Goal: Task Accomplishment & Management: Manage account settings

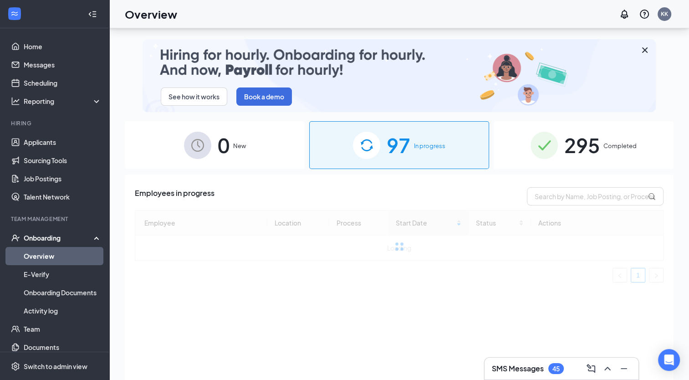
scroll to position [41, 0]
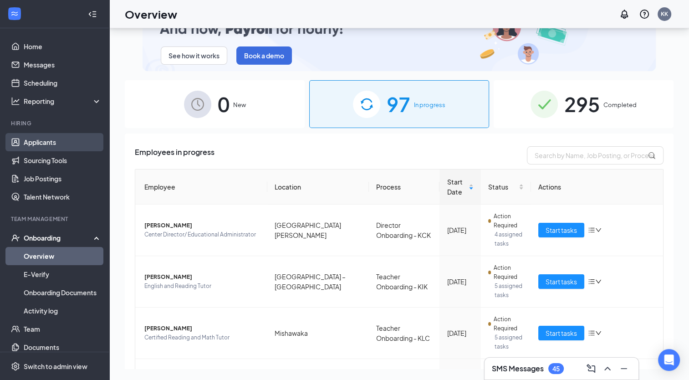
click at [36, 145] on link "Applicants" at bounding box center [63, 142] width 78 height 18
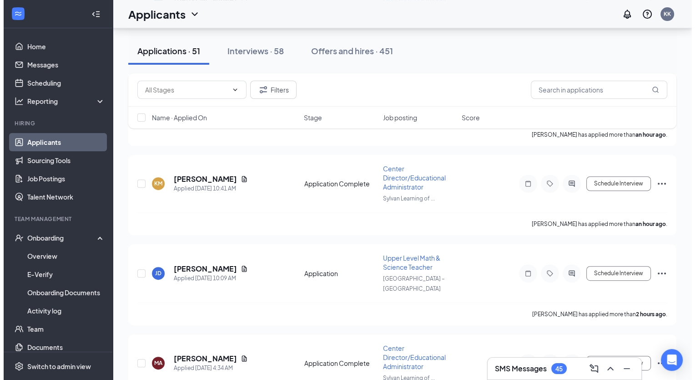
scroll to position [364, 0]
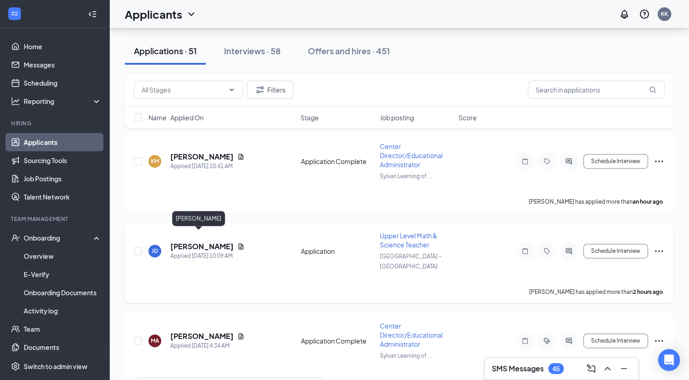
click at [182, 241] on h5 "[PERSON_NAME]" at bounding box center [201, 246] width 63 height 10
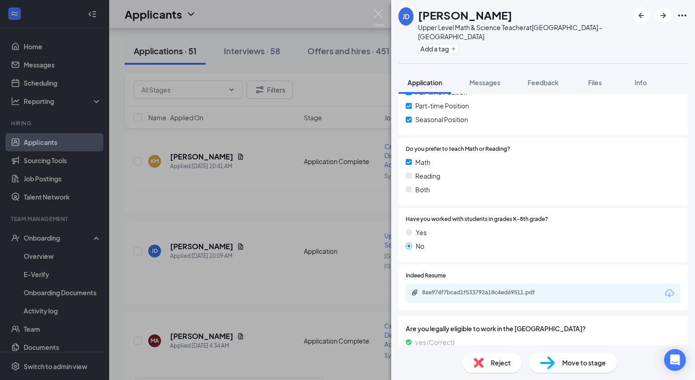
scroll to position [182, 0]
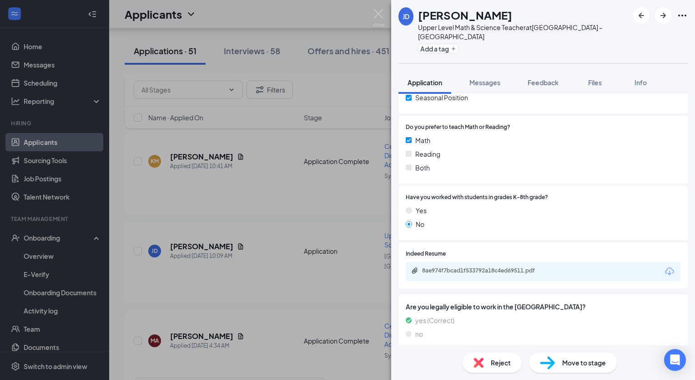
click at [512, 267] on div "8ae974f7bcad1f533792a18c4ed69511.pdf" at bounding box center [485, 270] width 127 height 7
click at [430, 44] on button "Add a tag" at bounding box center [438, 49] width 41 height 10
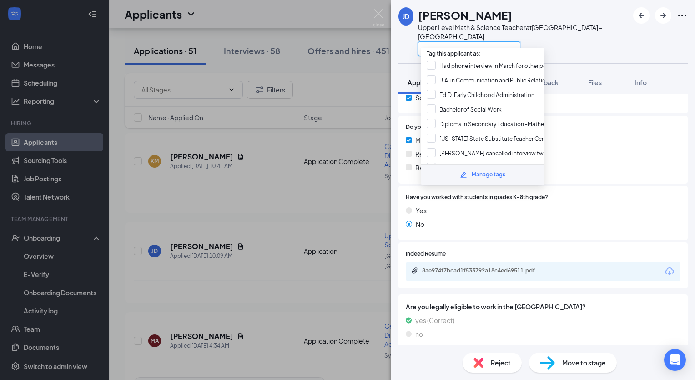
click at [430, 41] on input "text" at bounding box center [469, 48] width 102 height 15
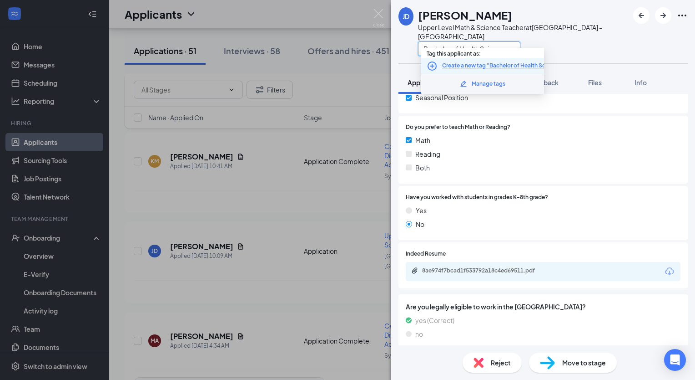
type input "Bachelor of Health Sciences"
click at [431, 66] on icon "PlusCircle" at bounding box center [432, 65] width 9 height 9
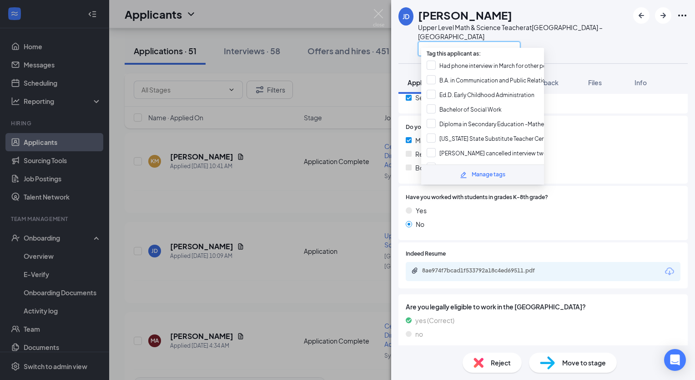
click at [471, 41] on input "text" at bounding box center [469, 48] width 102 height 15
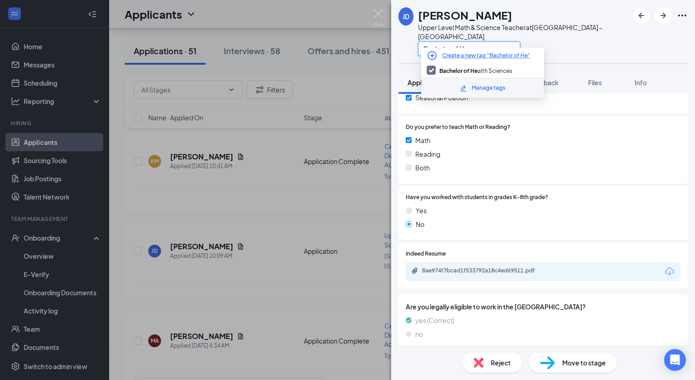
type input "Bachelor of He"
click at [588, 51] on div "[PERSON_NAME] Upper Level Math & Science Teacher at [GEOGRAPHIC_DATA] – West Ba…" at bounding box center [543, 31] width 304 height 63
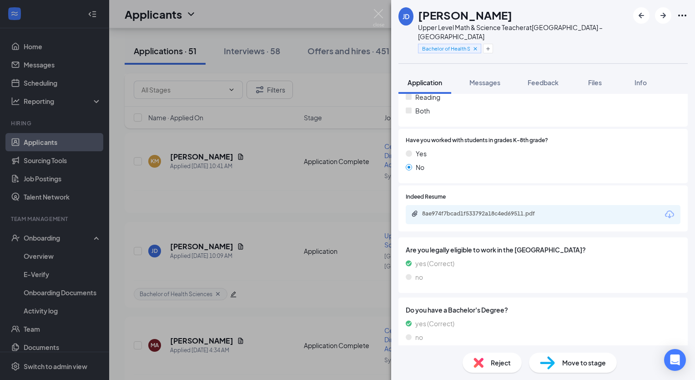
scroll to position [239, 0]
click at [572, 362] on span "Move to stage" at bounding box center [584, 362] width 44 height 10
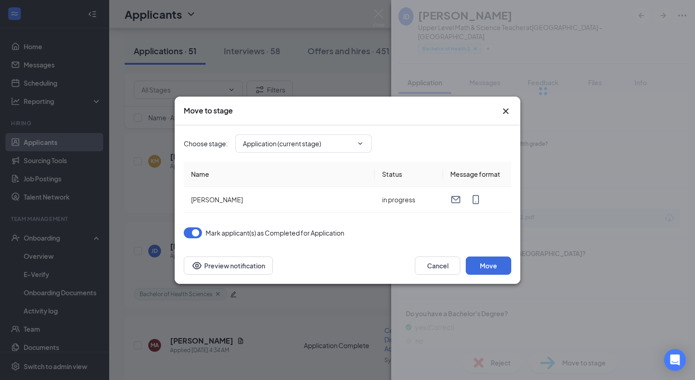
type input "Additional Information (next stage)"
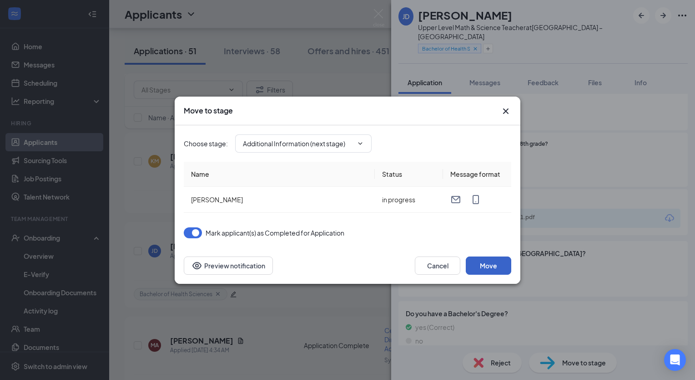
click at [479, 265] on button "Move" at bounding box center [489, 265] width 46 height 18
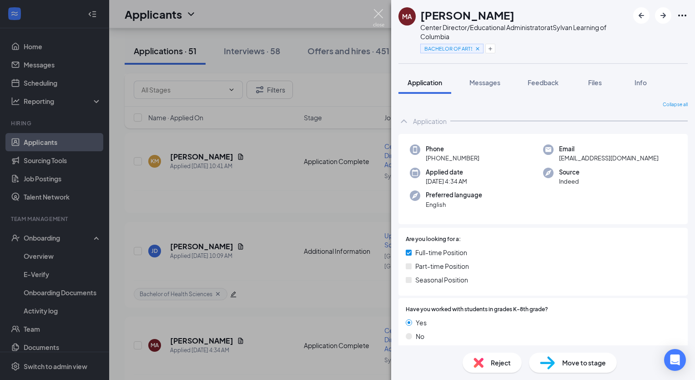
click at [375, 13] on img at bounding box center [378, 18] width 11 height 18
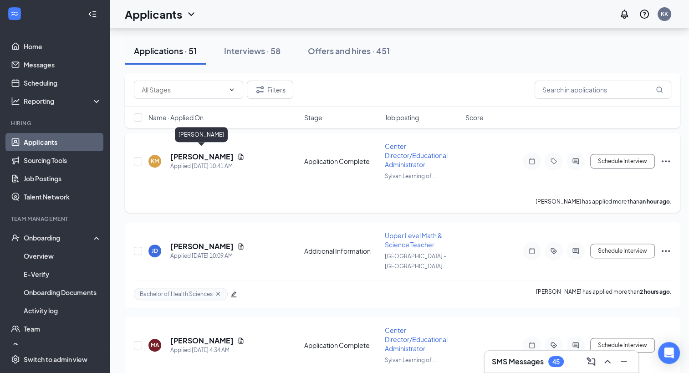
click at [190, 155] on h5 "[PERSON_NAME]" at bounding box center [201, 157] width 63 height 10
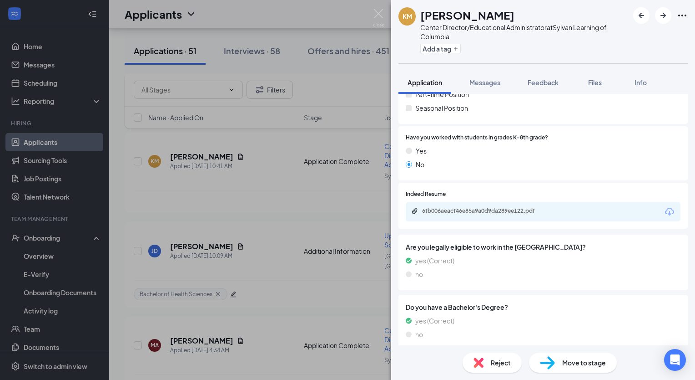
scroll to position [174, 0]
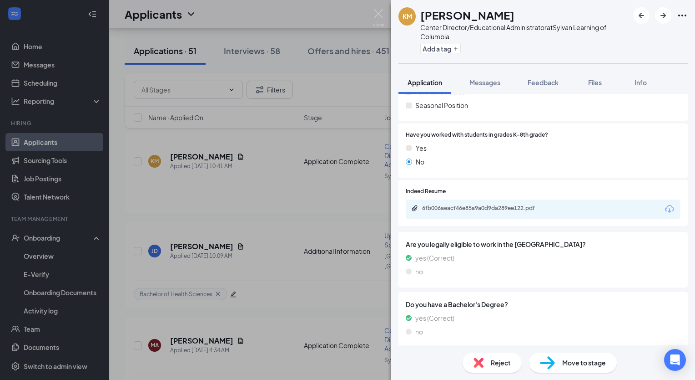
click at [522, 216] on div "6fb006aeacf46e85a9a0d9da289ee122.pdf" at bounding box center [543, 208] width 275 height 19
click at [522, 210] on div "6fb006aeacf46e85a9a0d9da289ee122.pdf" at bounding box center [485, 207] width 127 height 7
click at [433, 48] on button "Add a tag" at bounding box center [440, 49] width 41 height 10
paste input "EARLY CHILDHOOD EDUCATION"
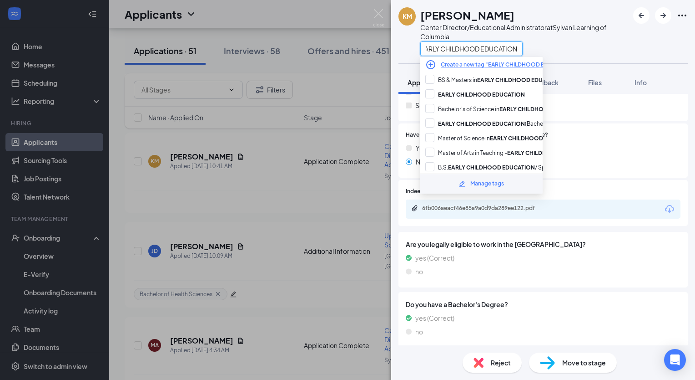
scroll to position [0, 0]
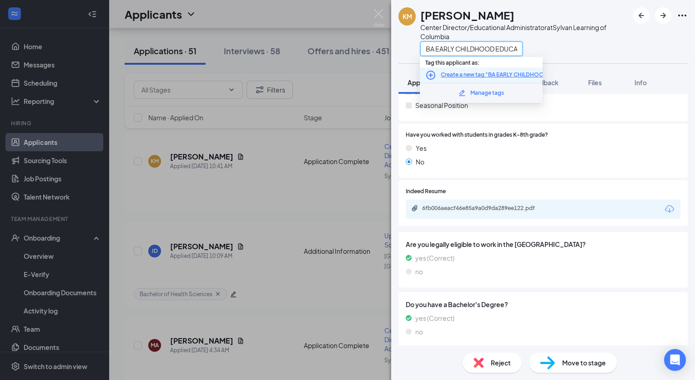
type input "BA EARLY CHILDHOOD EDUCATION"
click at [432, 74] on icon "PlusCircle" at bounding box center [431, 75] width 11 height 11
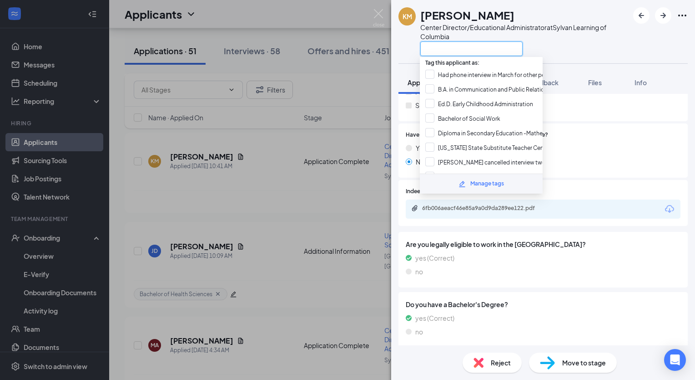
paste input "EARLY CHILDHOOD EDUCATION"
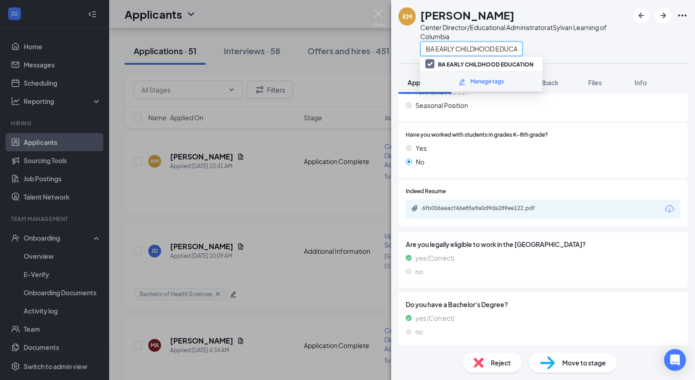
type input "BA EARLY CHILDHOOD EDUCATION"
click at [581, 42] on div "BA EARLY CHILDHOOD EDUCATION" at bounding box center [524, 48] width 208 height 15
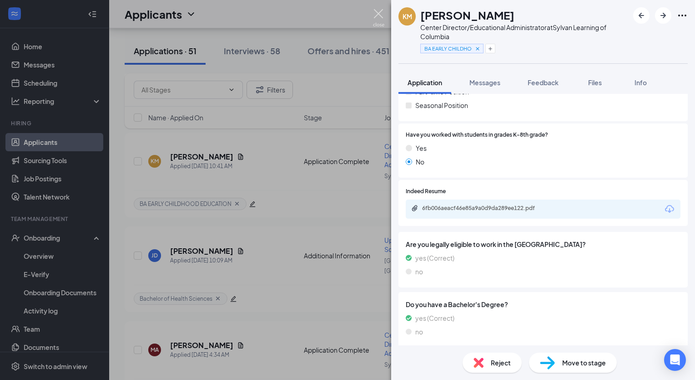
click at [382, 12] on img at bounding box center [378, 18] width 11 height 18
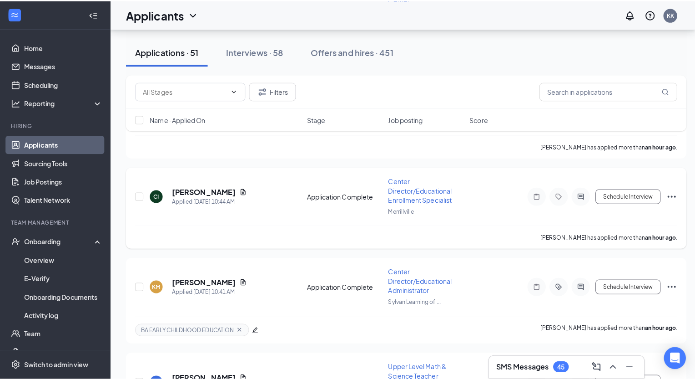
scroll to position [228, 0]
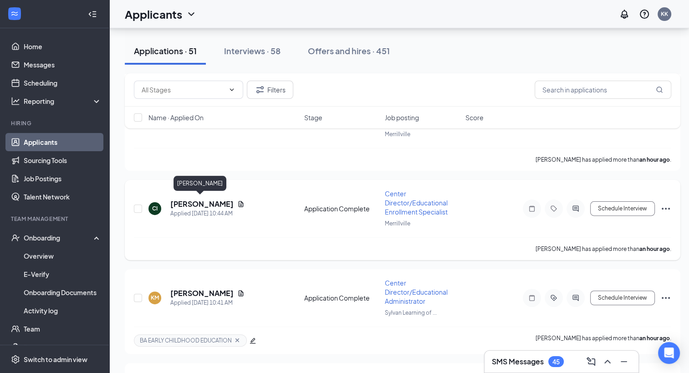
click at [199, 201] on h5 "[PERSON_NAME]" at bounding box center [201, 204] width 63 height 10
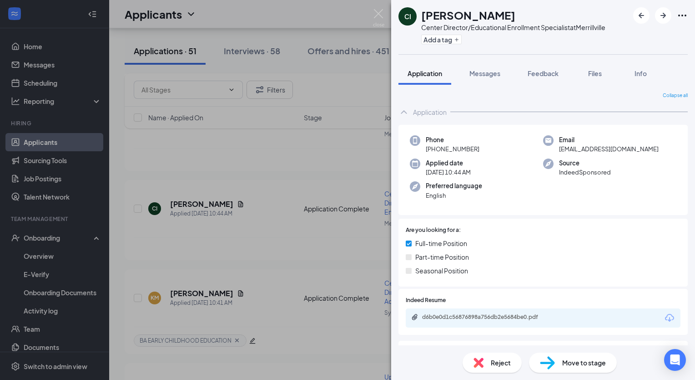
click at [552, 323] on div "d6b0e0d1c56876898a756db2e5684be0.pdf" at bounding box center [543, 317] width 275 height 19
click at [542, 317] on div "d6b0e0d1c56876898a756db2e5684be0.pdf" at bounding box center [485, 316] width 127 height 7
click at [433, 42] on button "Add a tag" at bounding box center [441, 40] width 41 height 10
paste input "ESL Education (Post Graduate Certification)"
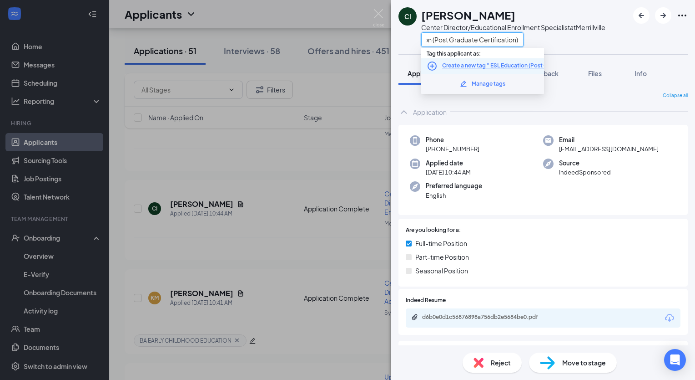
type input "ESL Education (Post Graduate Certification)"
click at [430, 66] on icon "PlusCircle" at bounding box center [432, 66] width 11 height 11
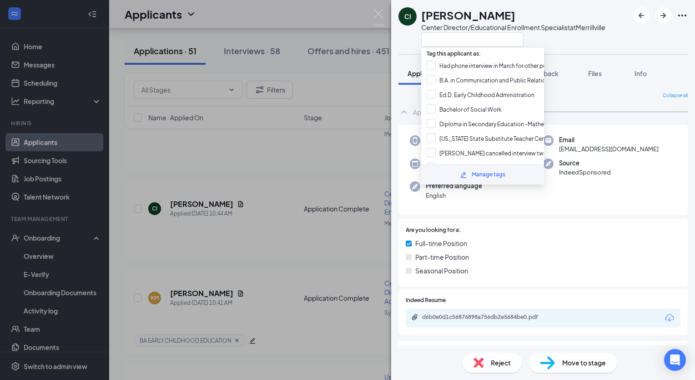
scroll to position [0, 0]
paste input "ESL Education (Post Graduate Certification)"
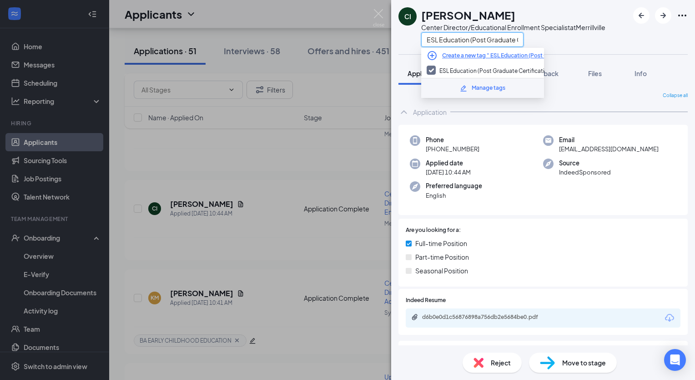
scroll to position [0, 40]
type input "ESL Education (Post Graduate Certification)"
click at [569, 49] on div "CI [PERSON_NAME] Center Director/Educational Enrollment Specialist at [GEOGRAPH…" at bounding box center [543, 27] width 304 height 54
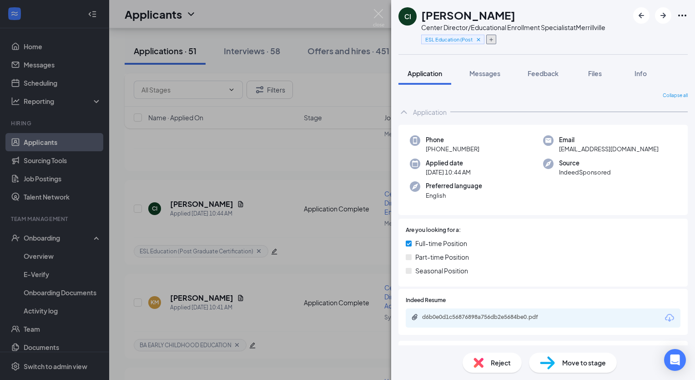
click at [490, 38] on icon "Plus" at bounding box center [491, 39] width 5 height 5
click at [445, 39] on input "text" at bounding box center [472, 39] width 102 height 15
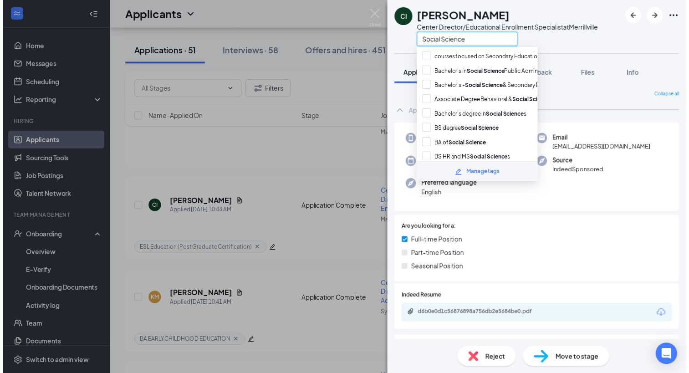
scroll to position [91, 0]
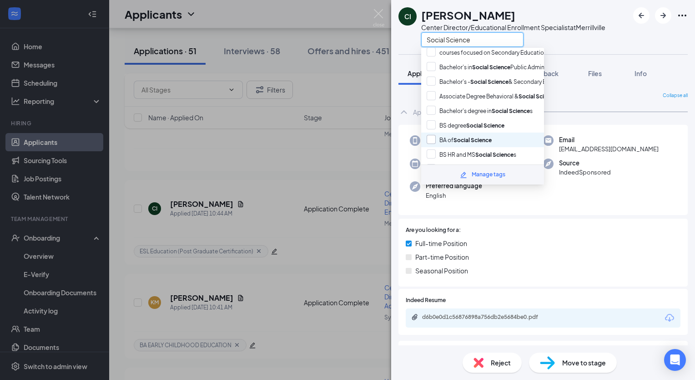
type input "Social Science"
click at [431, 135] on input "BA of Social Science" at bounding box center [459, 140] width 65 height 10
checkbox input "true"
click at [615, 37] on div "CI [PERSON_NAME] Center Director/Educational Enrollment Specialist at [GEOGRAPH…" at bounding box center [543, 27] width 304 height 54
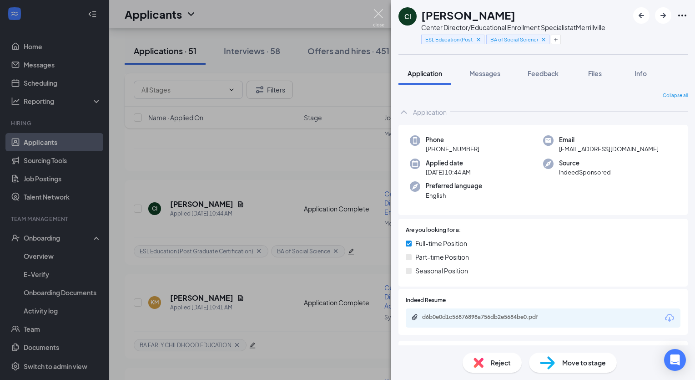
click at [377, 15] on img at bounding box center [378, 18] width 11 height 18
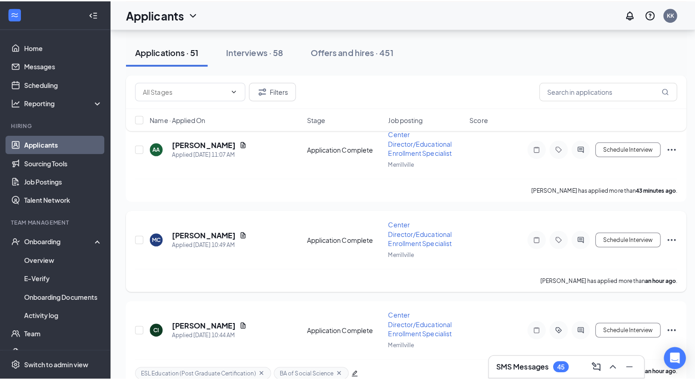
scroll to position [91, 0]
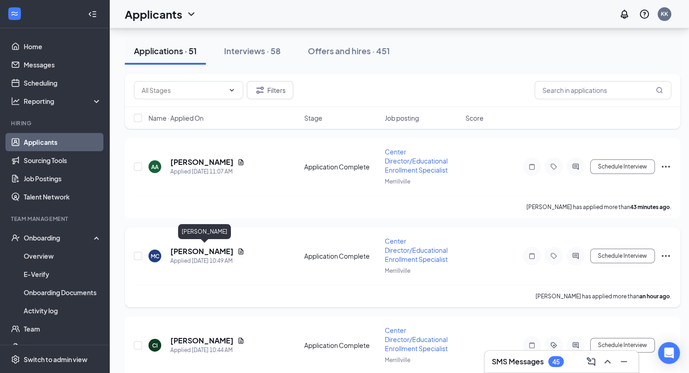
click at [195, 248] on h5 "[PERSON_NAME]" at bounding box center [201, 251] width 63 height 10
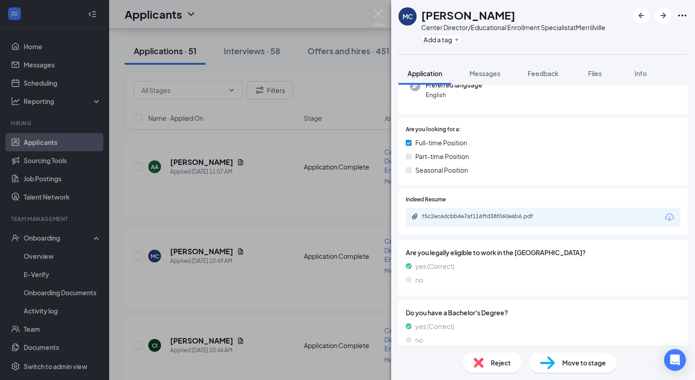
scroll to position [109, 0]
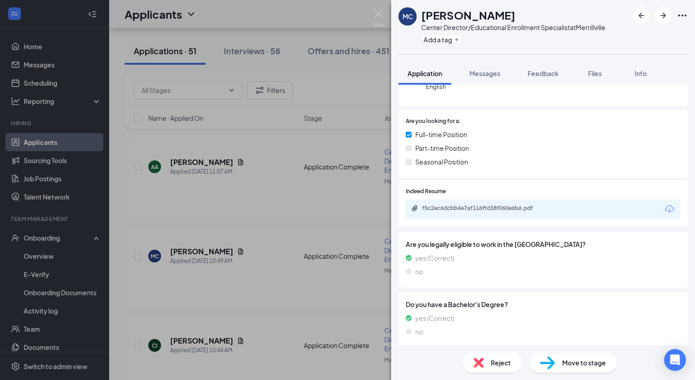
click at [514, 213] on div "f5c2ec6dcbb4e7af116ffd38f060e6b6.pdf" at bounding box center [543, 208] width 275 height 19
drag, startPoint x: 514, startPoint y: 213, endPoint x: 577, endPoint y: 212, distance: 62.8
click at [577, 212] on div "f5c2ec6dcbb4e7af116ffd38f060e6b6.pdf" at bounding box center [543, 208] width 275 height 19
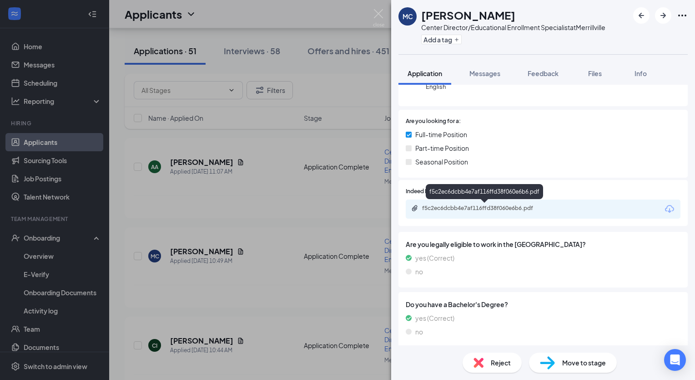
click at [554, 213] on div "f5c2ec6dcbb4e7af116ffd38f060e6b6.pdf" at bounding box center [484, 208] width 147 height 9
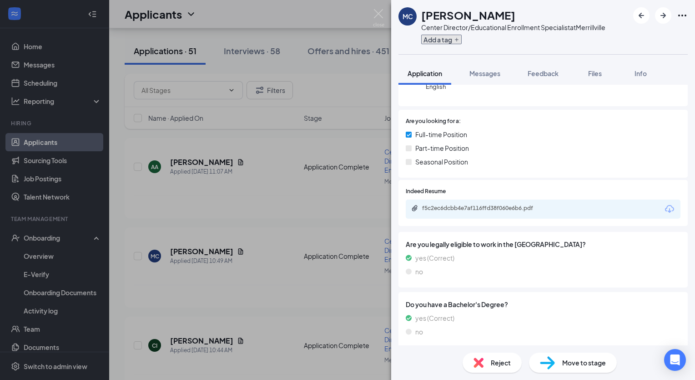
click at [433, 40] on button "Add a tag" at bounding box center [441, 40] width 41 height 10
paste input "Communications Media & Arts"
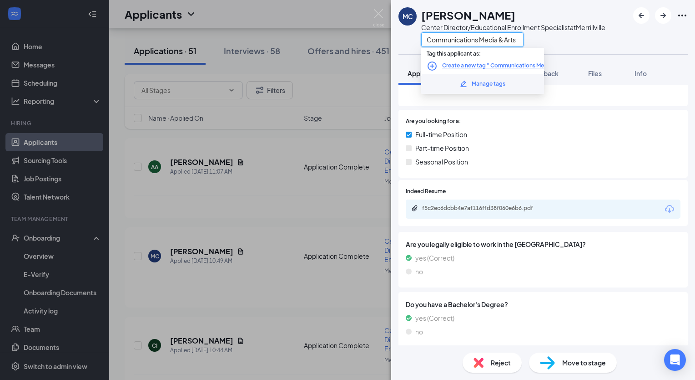
click at [430, 40] on input "Communications Media & Arts" at bounding box center [472, 39] width 102 height 15
type input "BA Communications Media & Arts"
click at [429, 66] on icon "PlusCircle" at bounding box center [432, 66] width 11 height 11
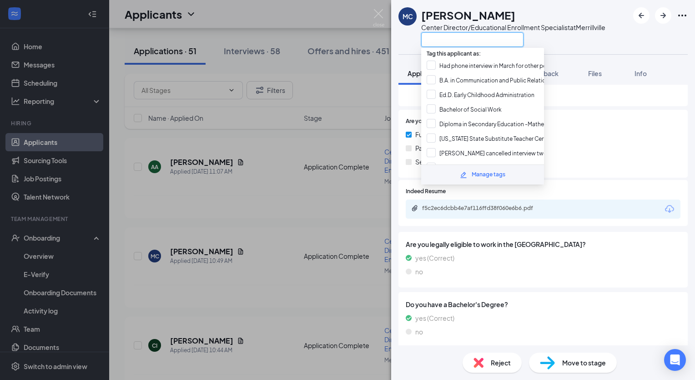
paste input "Communications Media & Arts"
type input "Communications Media & Arts"
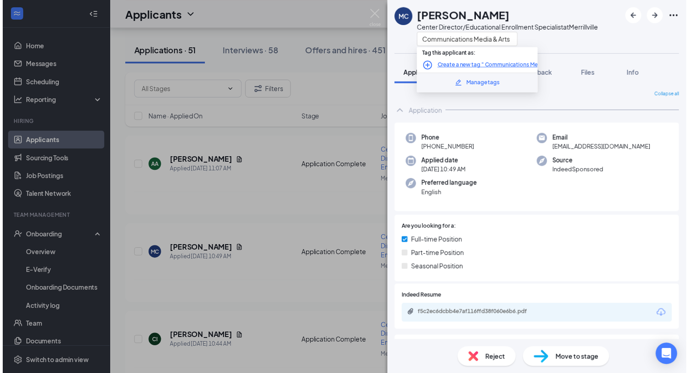
scroll to position [109, 0]
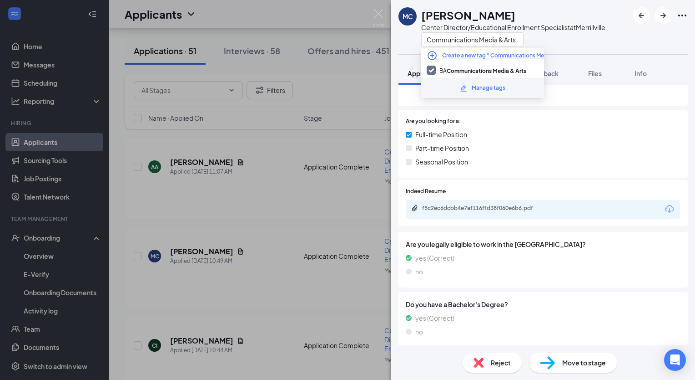
type input "Communications Media & Arts"
click at [578, 46] on div "Communications Media & Arts" at bounding box center [513, 39] width 184 height 15
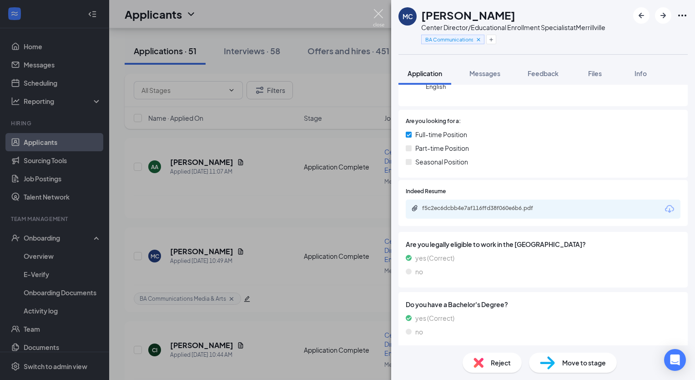
click at [378, 15] on img at bounding box center [378, 18] width 11 height 18
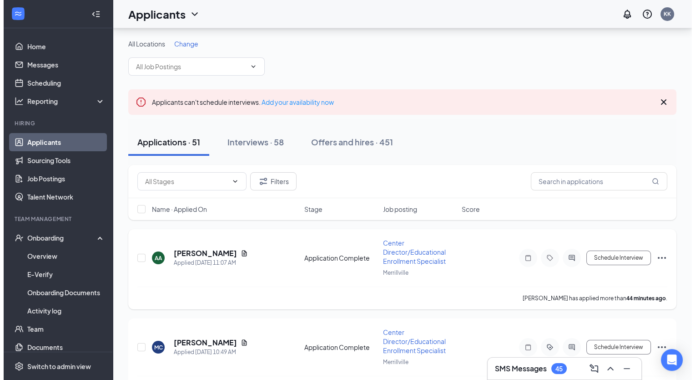
scroll to position [91, 0]
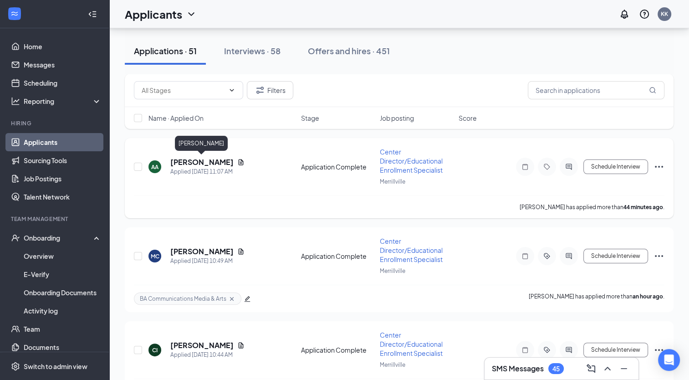
click at [207, 163] on h5 "[PERSON_NAME]" at bounding box center [201, 162] width 63 height 10
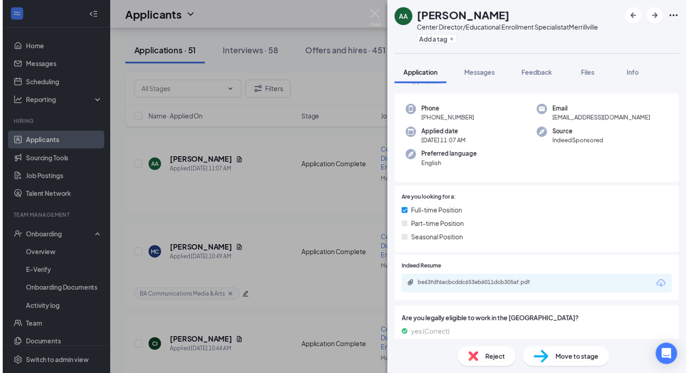
scroll to position [46, 0]
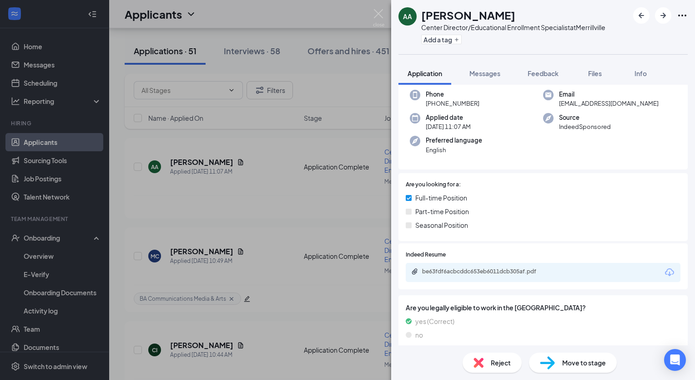
click at [565, 270] on div "be63fdf6acbcddc653eb6011dcb305af.pdf" at bounding box center [543, 272] width 275 height 19
click at [598, 277] on div "be63fdf6acbcddc653eb6011dcb305af.pdf" at bounding box center [543, 272] width 275 height 19
click at [560, 273] on div "be63fdf6acbcddc653eb6011dcb305af.pdf" at bounding box center [543, 272] width 275 height 19
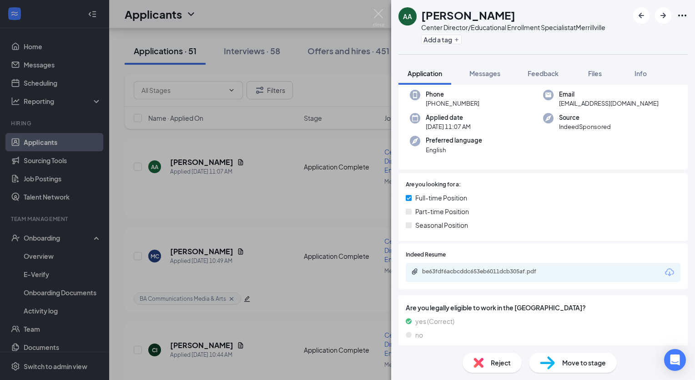
click at [560, 273] on div "be63fdf6acbcddc653eb6011dcb305af.pdf" at bounding box center [543, 272] width 275 height 19
click at [553, 271] on div "be63fdf6acbcddc653eb6011dcb305af.pdf" at bounding box center [484, 271] width 147 height 7
click at [436, 41] on button "Add a tag" at bounding box center [441, 40] width 41 height 10
paste input "MA Degree in English"
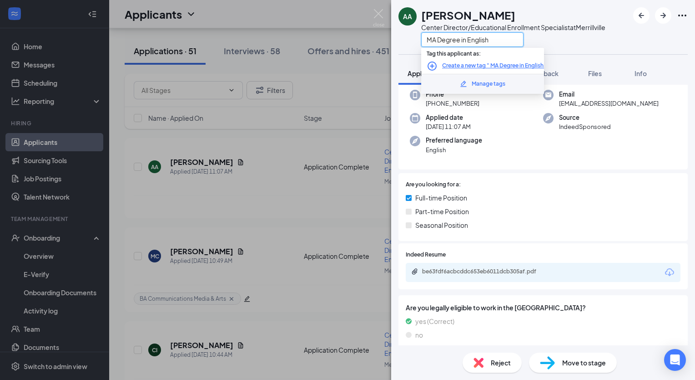
drag, startPoint x: 440, startPoint y: 40, endPoint x: 466, endPoint y: 41, distance: 26.0
click at [466, 41] on input "MA Degree in English" at bounding box center [472, 39] width 102 height 15
drag, startPoint x: 433, startPoint y: 39, endPoint x: 455, endPoint y: 39, distance: 21.4
click at [455, 39] on input "Master of English" at bounding box center [472, 39] width 102 height 15
type input "MA English"
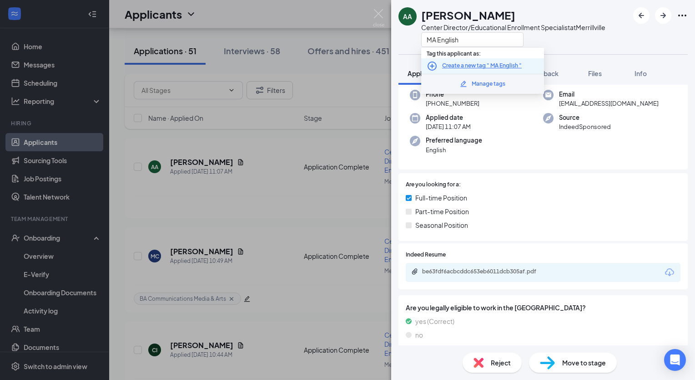
click at [432, 65] on icon "PlusCircle" at bounding box center [432, 65] width 9 height 9
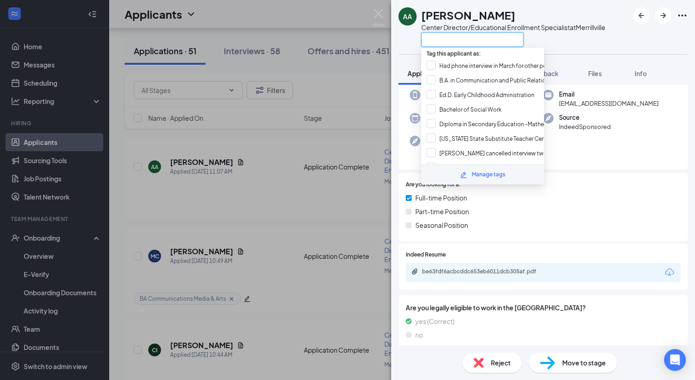
paste input "MA Degree in English"
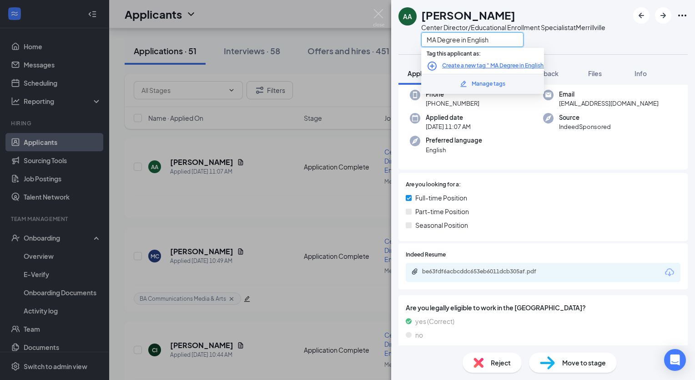
type input "MA Degree in English"
click at [580, 46] on div "MA Degree in English" at bounding box center [513, 39] width 184 height 15
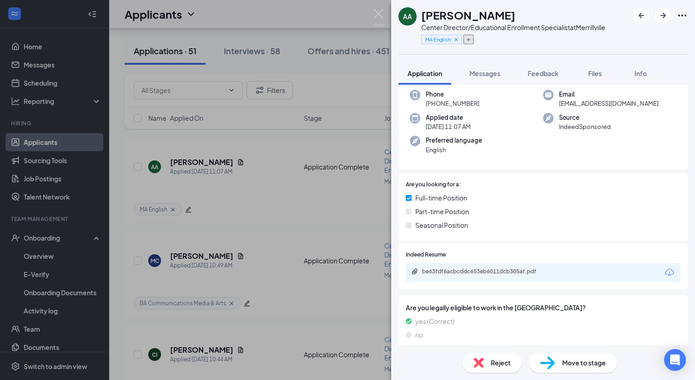
click at [466, 40] on icon "Plus" at bounding box center [468, 39] width 5 height 5
click at [430, 40] on input "text" at bounding box center [472, 39] width 102 height 15
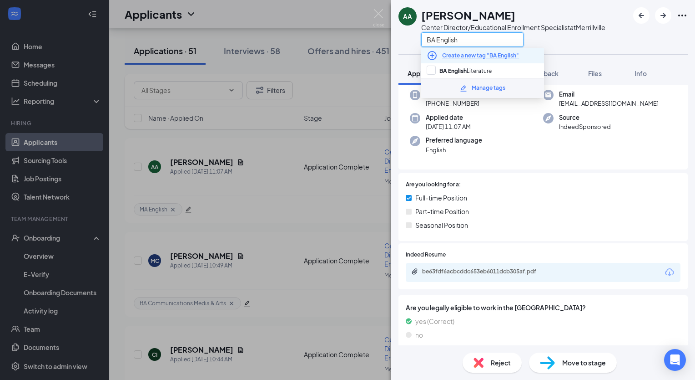
type input "BA English"
click at [431, 55] on icon "PlusCircle" at bounding box center [432, 55] width 11 height 11
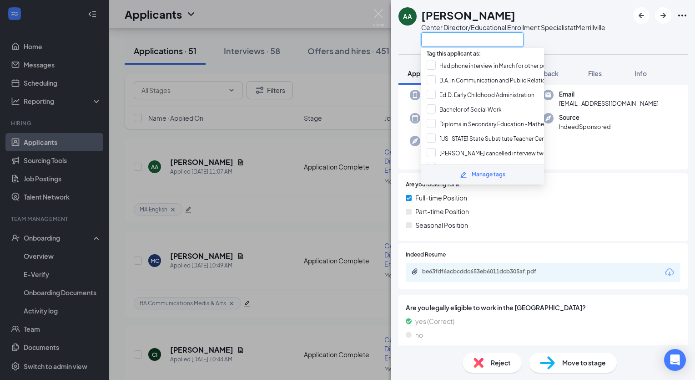
paste input "MA Degree in English"
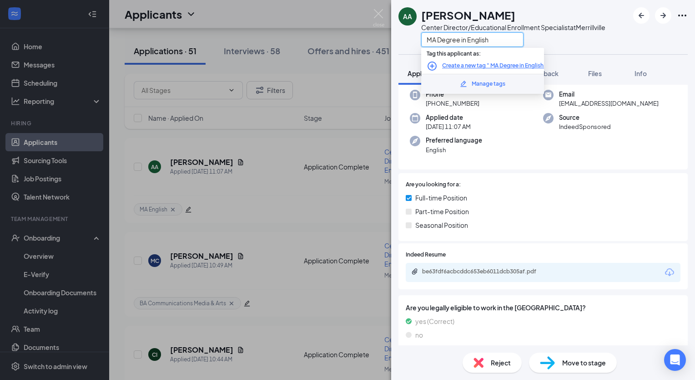
drag, startPoint x: 427, startPoint y: 42, endPoint x: 468, endPoint y: 42, distance: 41.0
click at [468, 42] on input "MA Degree in English" at bounding box center [472, 39] width 102 height 15
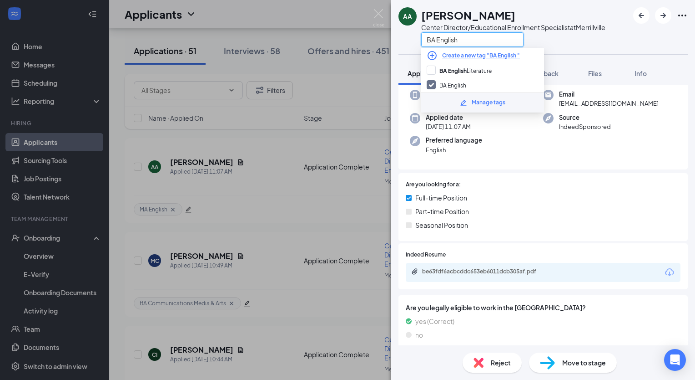
type input "BA English"
click at [588, 41] on div "BA English" at bounding box center [513, 39] width 184 height 15
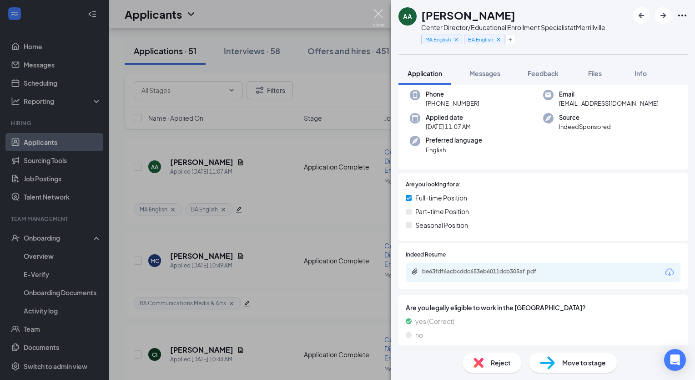
click at [381, 12] on img at bounding box center [378, 18] width 11 height 18
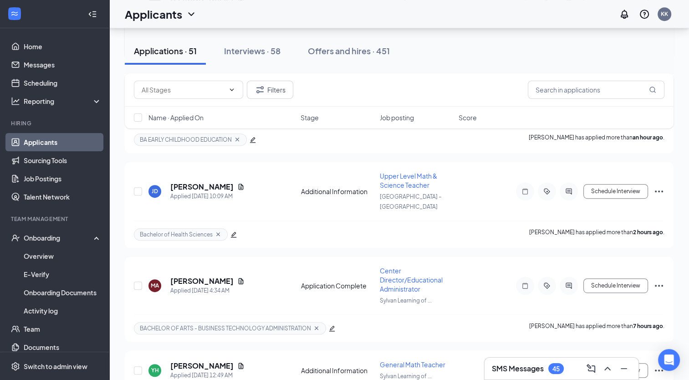
scroll to position [455, 0]
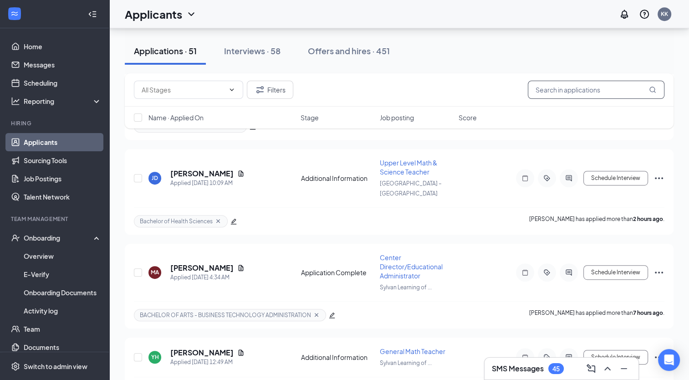
click at [542, 88] on input "text" at bounding box center [595, 90] width 137 height 18
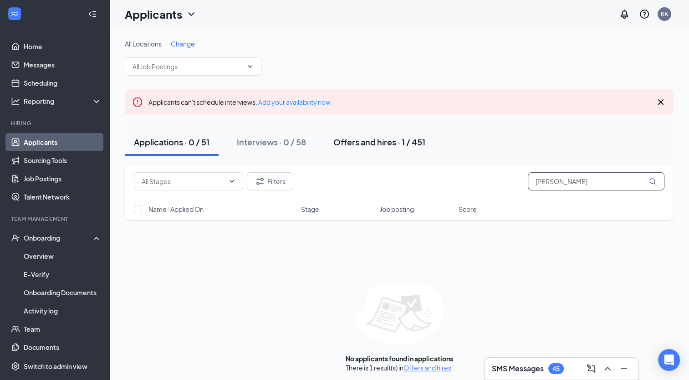
type input "Douglas"
click at [365, 141] on div "Offers and hires · 1 / 451" at bounding box center [379, 141] width 92 height 11
